Goal: Use online tool/utility

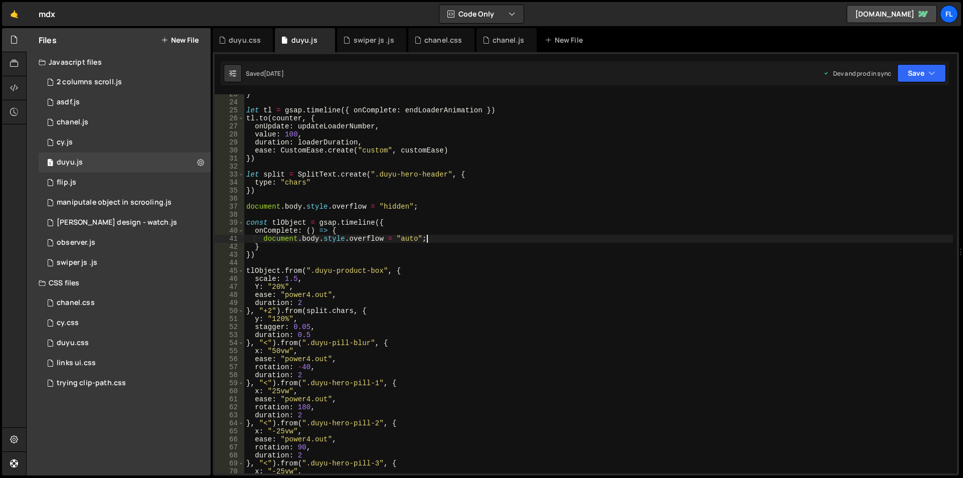
scroll to position [181, 0]
click at [528, 270] on div "} let tl = gsap . timeline ({ onComplete : endLoaderAnimation }) tl . to ( coun…" at bounding box center [598, 287] width 709 height 395
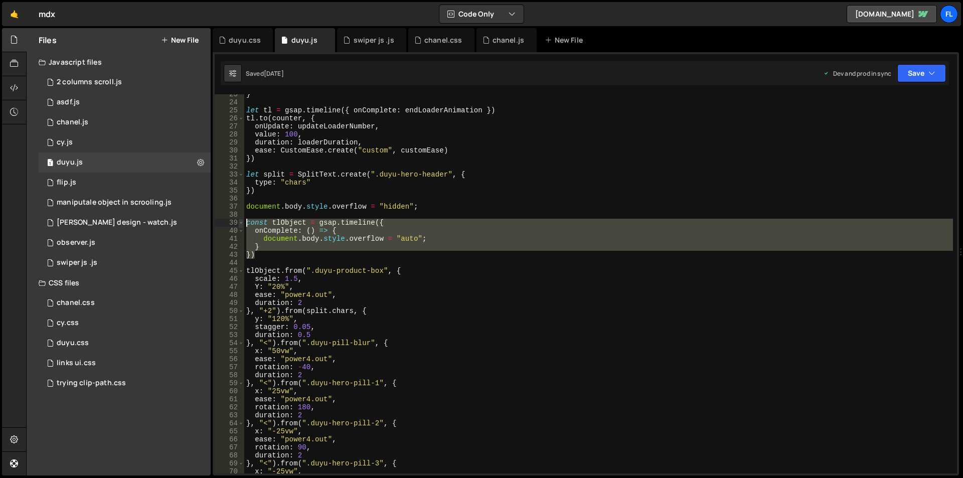
drag, startPoint x: 263, startPoint y: 255, endPoint x: 238, endPoint y: 223, distance: 40.4
click at [238, 223] on div "tlObject.from(".duyu-product-box", { 23 24 25 26 27 28 29 30 31 32 33 34 35 36 …" at bounding box center [586, 283] width 742 height 379
type textarea "// const tlObject = gsap.timeline({"
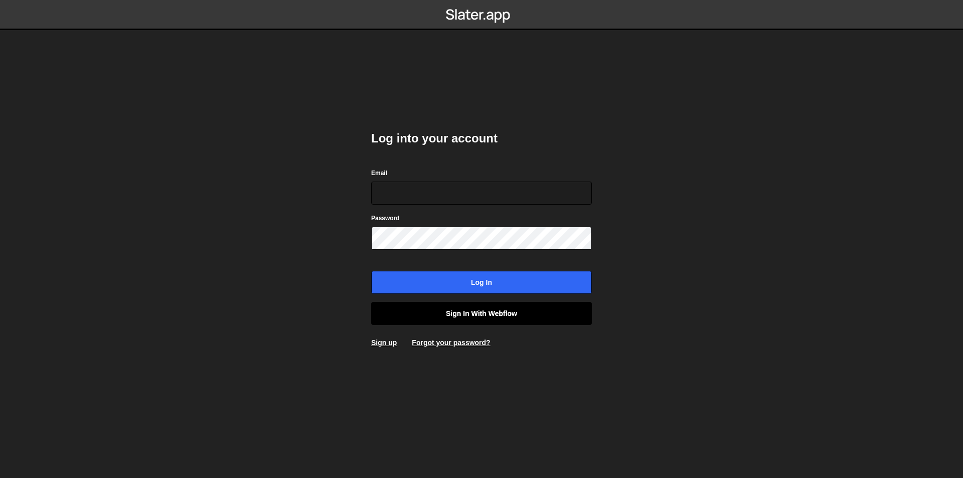
click at [447, 316] on link "Sign in with Webflow" at bounding box center [481, 313] width 221 height 23
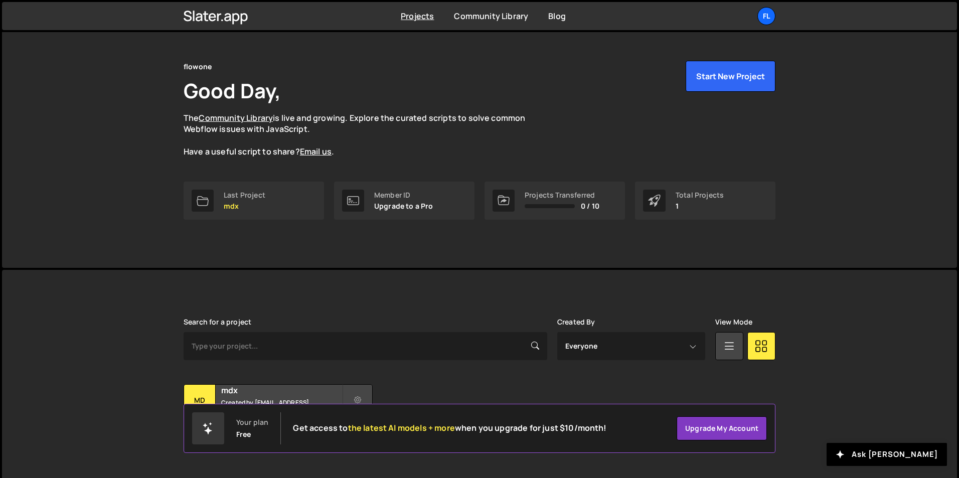
scroll to position [39, 0]
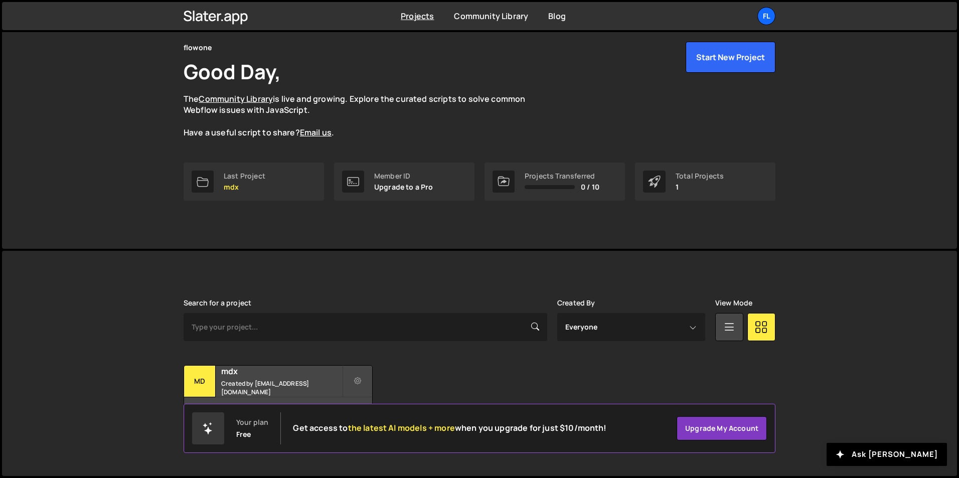
click at [254, 357] on div "Search for a project Created By Everyone [EMAIL_ADDRESS][DOMAIN_NAME] View Mode…" at bounding box center [480, 363] width 592 height 129
click at [250, 371] on h2 "mdx" at bounding box center [281, 371] width 121 height 11
